Goal: Information Seeking & Learning: Learn about a topic

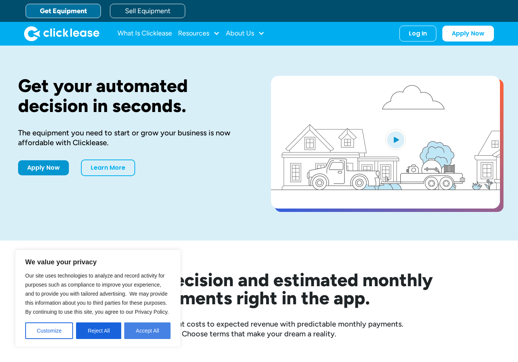
click at [154, 329] on button "Accept All" at bounding box center [147, 330] width 46 height 17
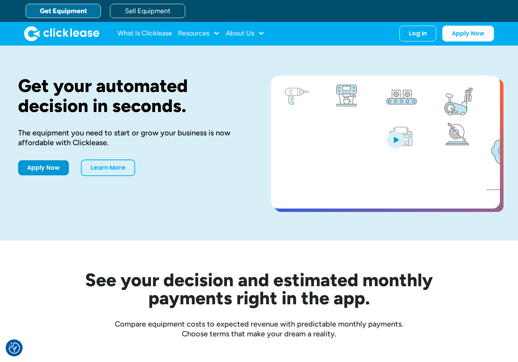
click at [74, 10] on link "Get Equipment" at bounding box center [63, 11] width 75 height 14
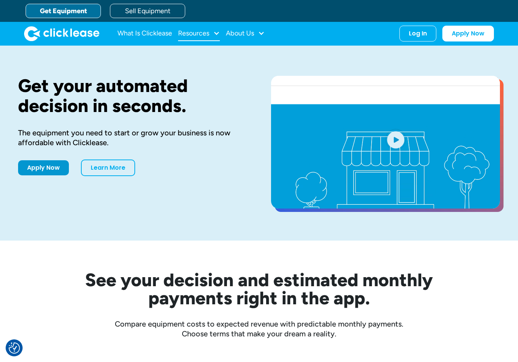
click at [218, 31] on div at bounding box center [216, 33] width 7 height 7
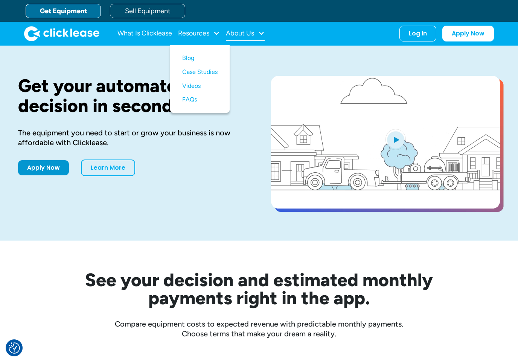
click at [265, 30] on div at bounding box center [261, 33] width 7 height 7
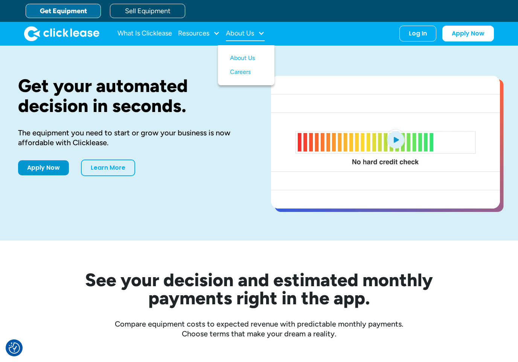
click at [263, 31] on div at bounding box center [261, 33] width 7 height 7
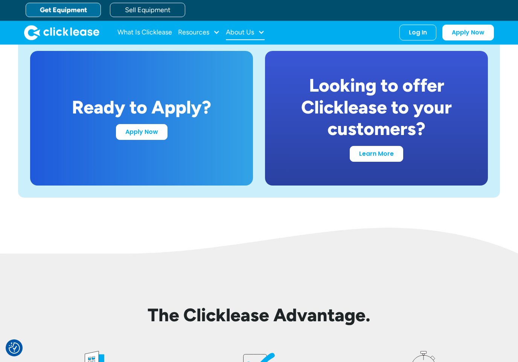
scroll to position [1423, 0]
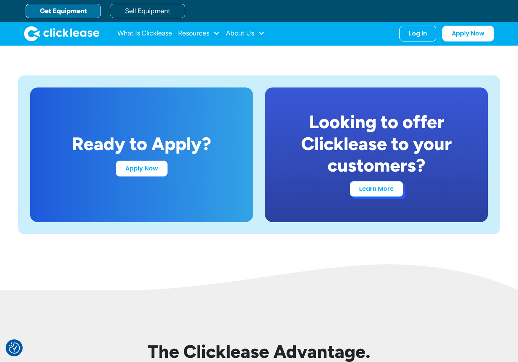
click at [395, 189] on link "Learn More" at bounding box center [376, 189] width 53 height 16
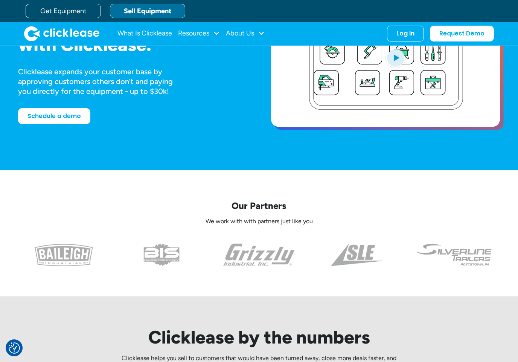
scroll to position [88, 0]
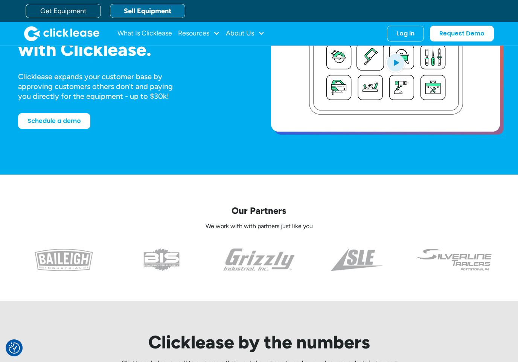
click at [265, 261] on img at bounding box center [259, 259] width 72 height 23
click at [469, 254] on img at bounding box center [454, 259] width 77 height 23
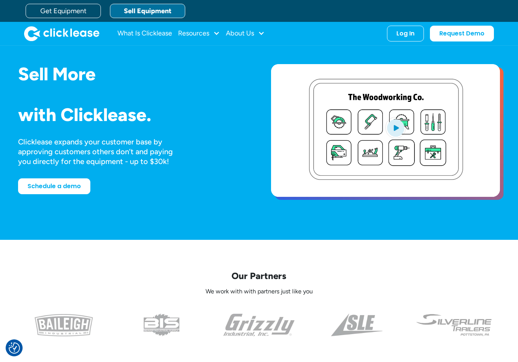
scroll to position [0, 0]
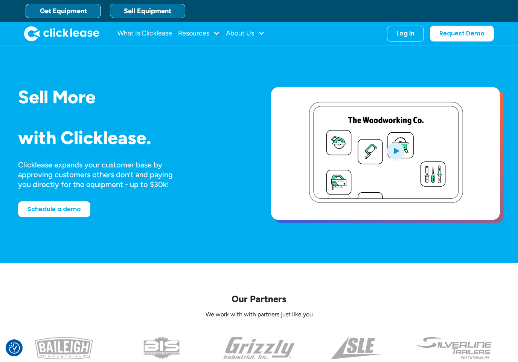
click at [67, 10] on link "Get Equipment" at bounding box center [63, 11] width 75 height 14
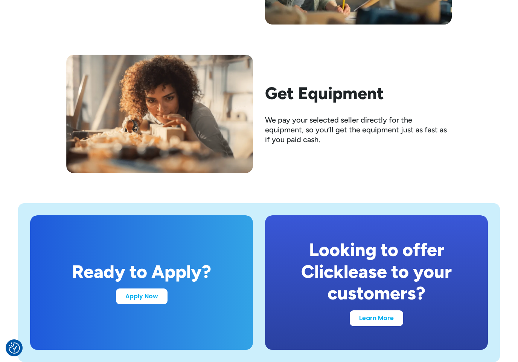
scroll to position [1300, 0]
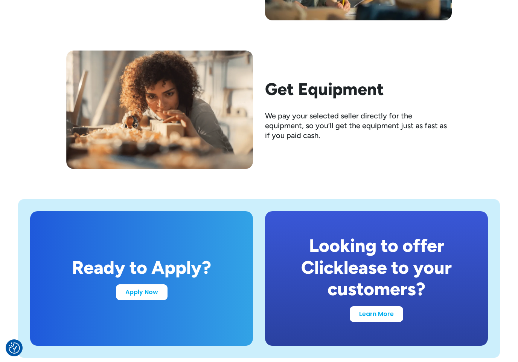
click at [356, 93] on h2 "Get Equipment" at bounding box center [358, 89] width 187 height 20
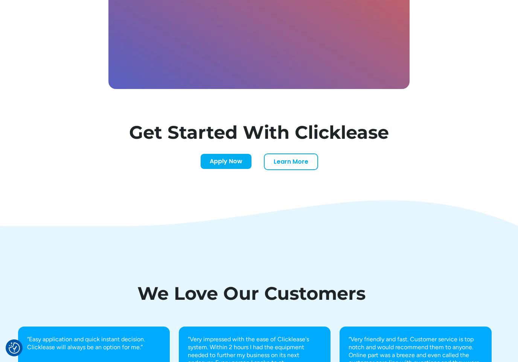
scroll to position [2266, 0]
